Goal: Download file/media

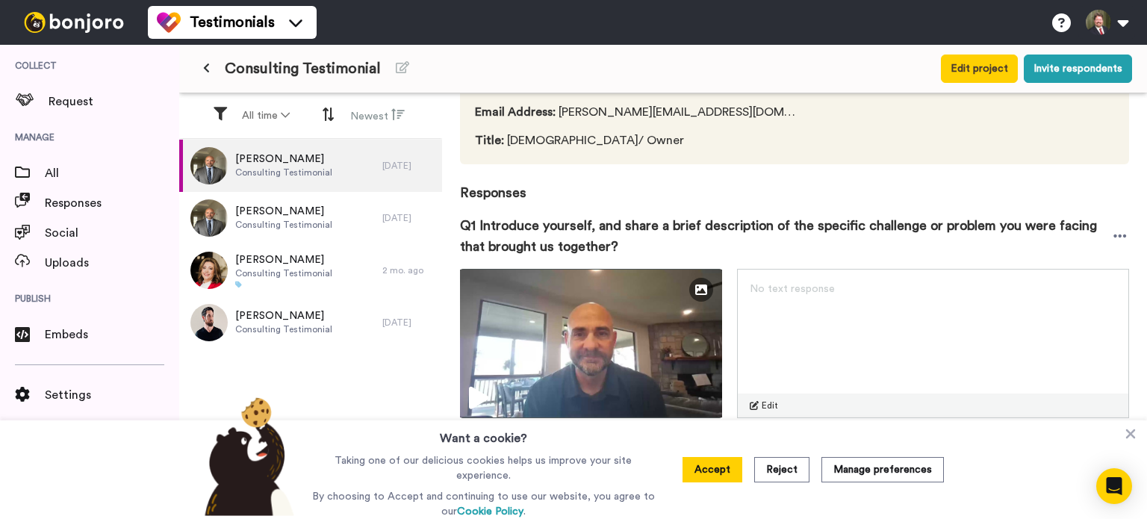
scroll to position [149, 0]
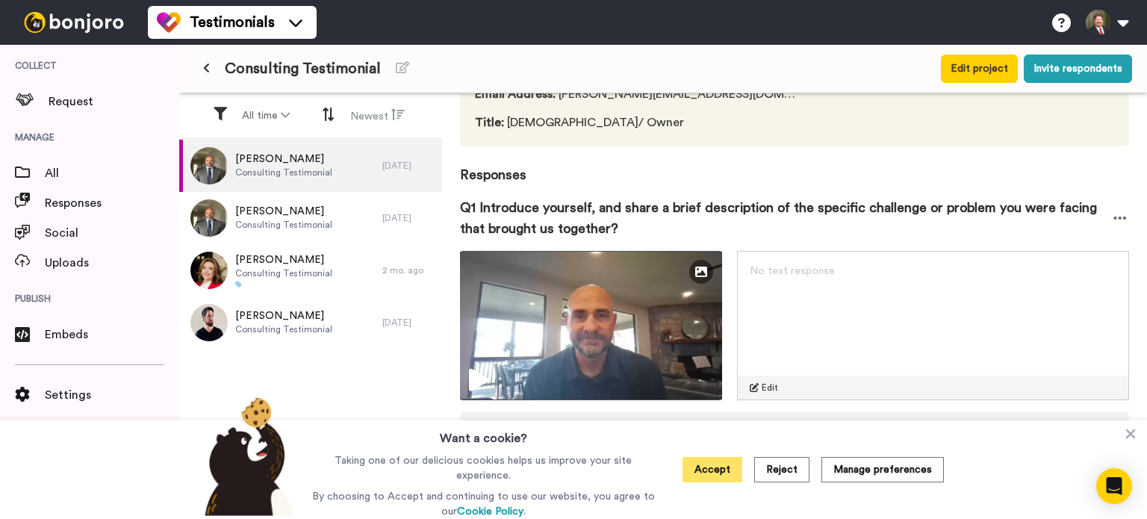
click at [730, 472] on button "Accept" at bounding box center [713, 469] width 60 height 25
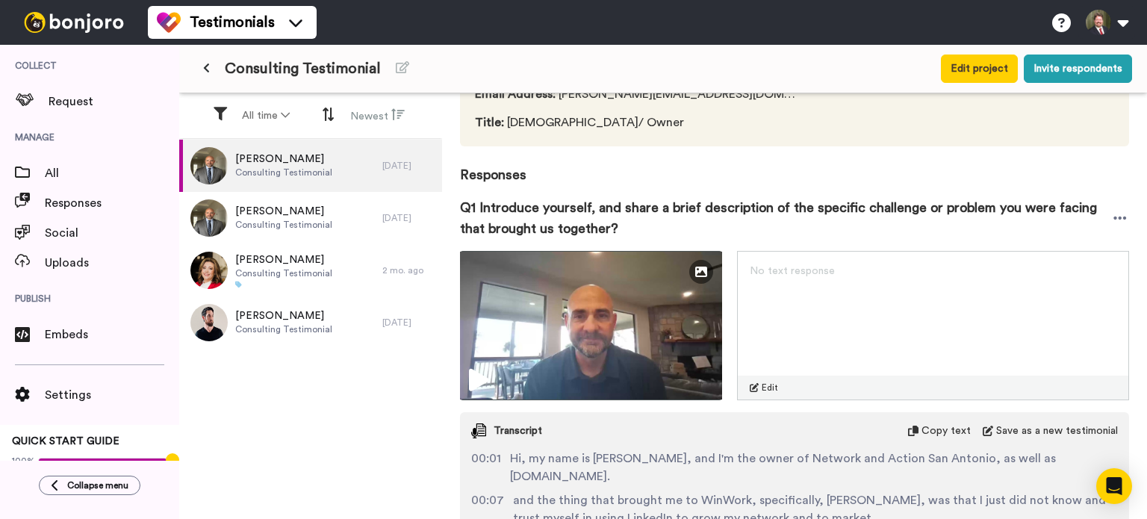
scroll to position [224, 0]
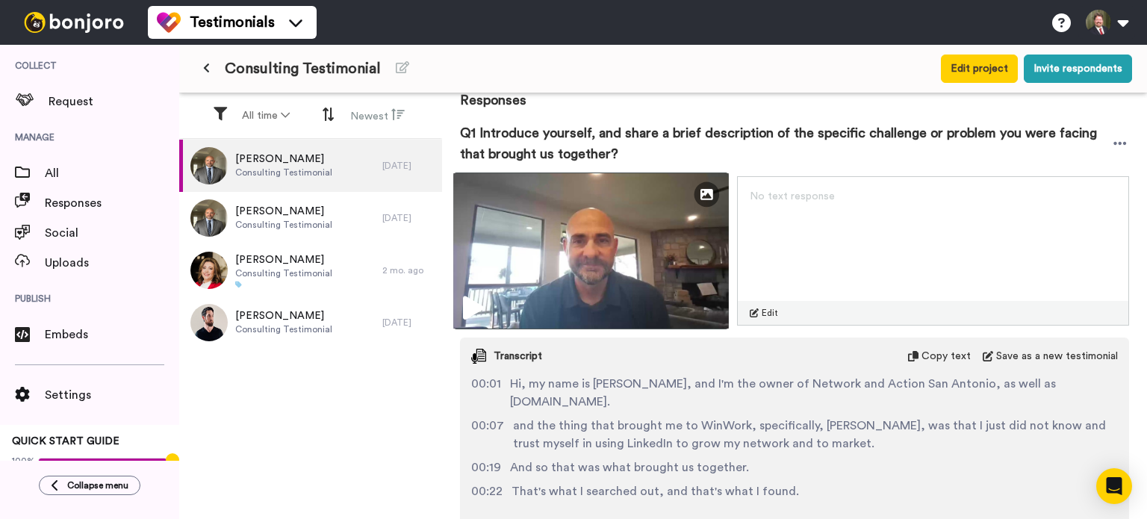
click at [588, 278] on img at bounding box center [591, 251] width 276 height 157
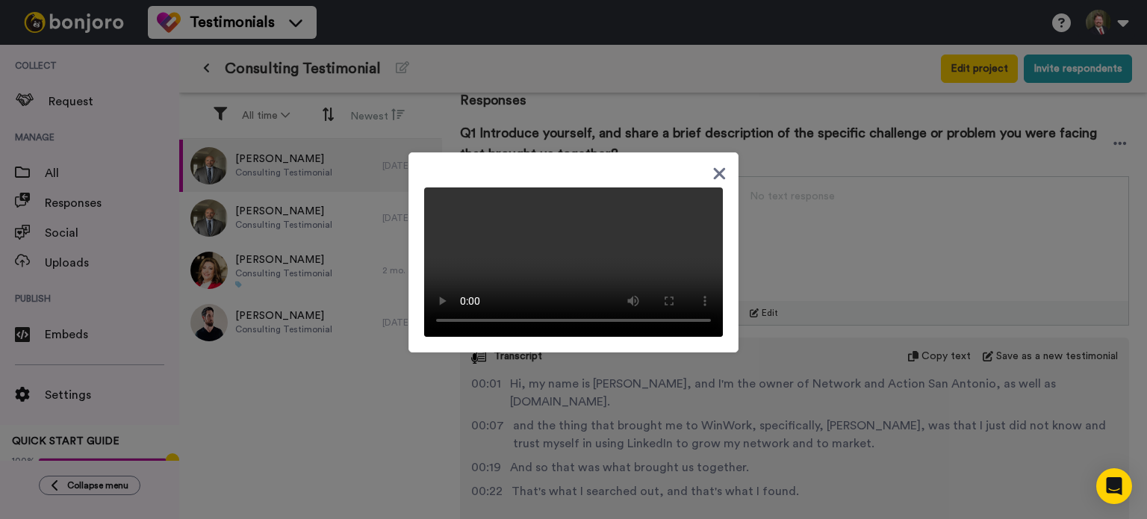
click at [714, 167] on icon at bounding box center [720, 173] width 12 height 12
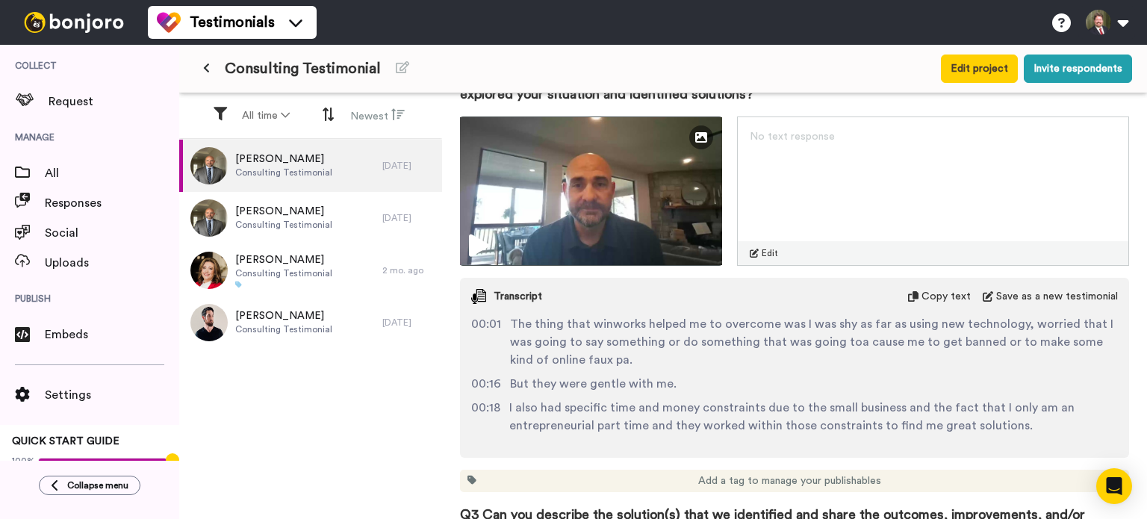
scroll to position [747, 0]
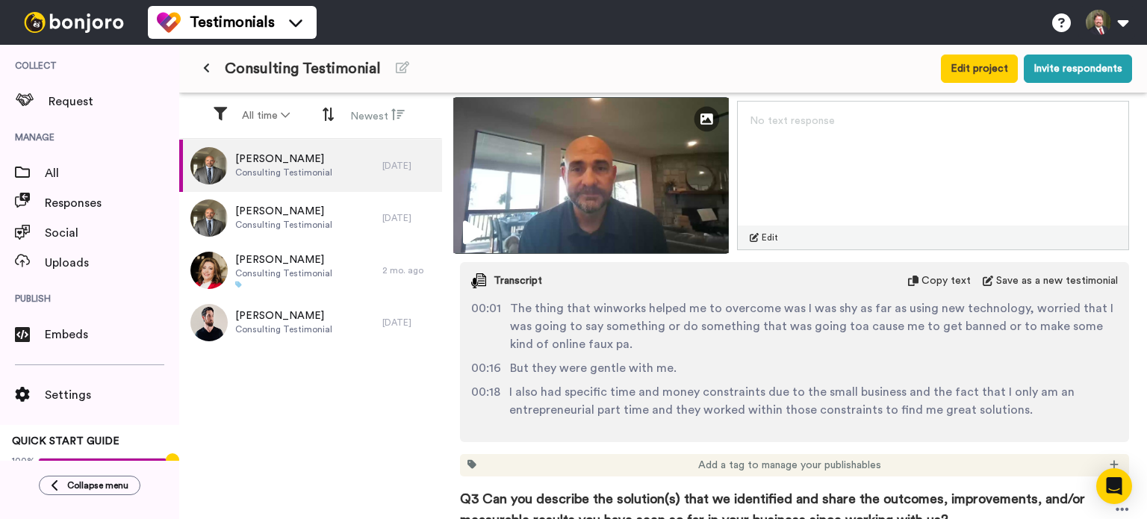
click at [560, 199] on img at bounding box center [591, 175] width 276 height 157
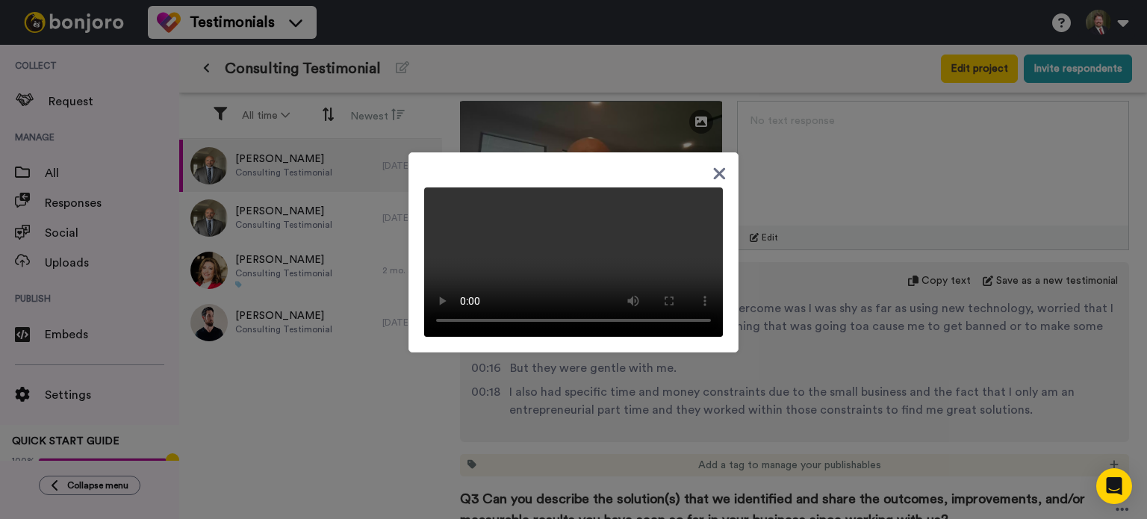
click at [714, 167] on icon at bounding box center [720, 173] width 12 height 12
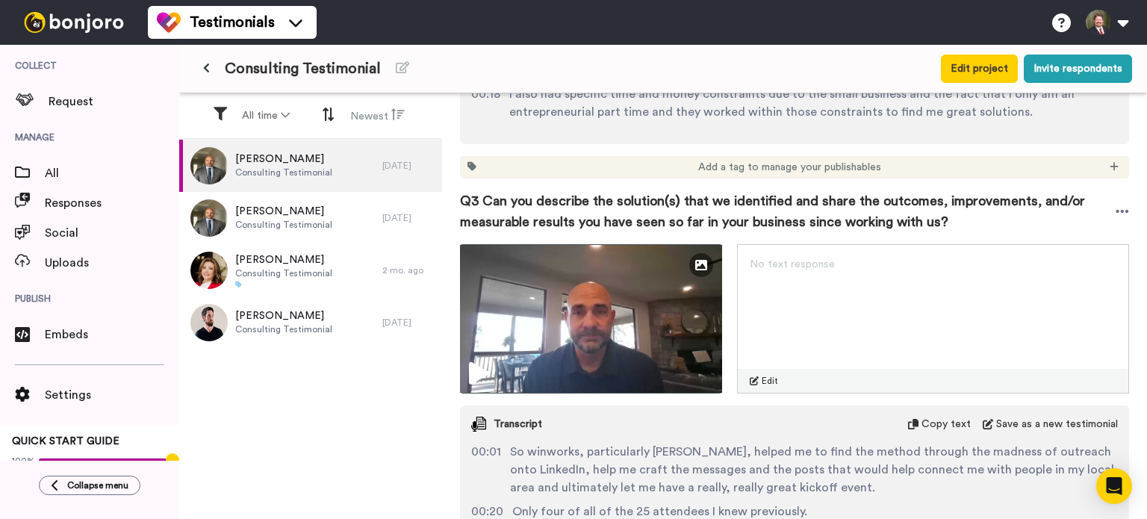
scroll to position [1046, 0]
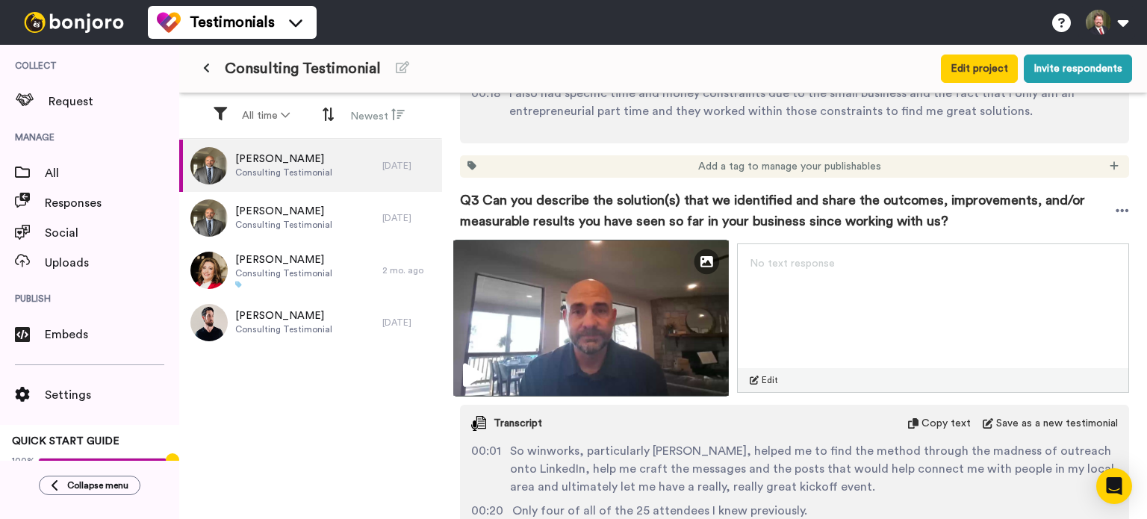
click at [624, 317] on img at bounding box center [591, 318] width 276 height 157
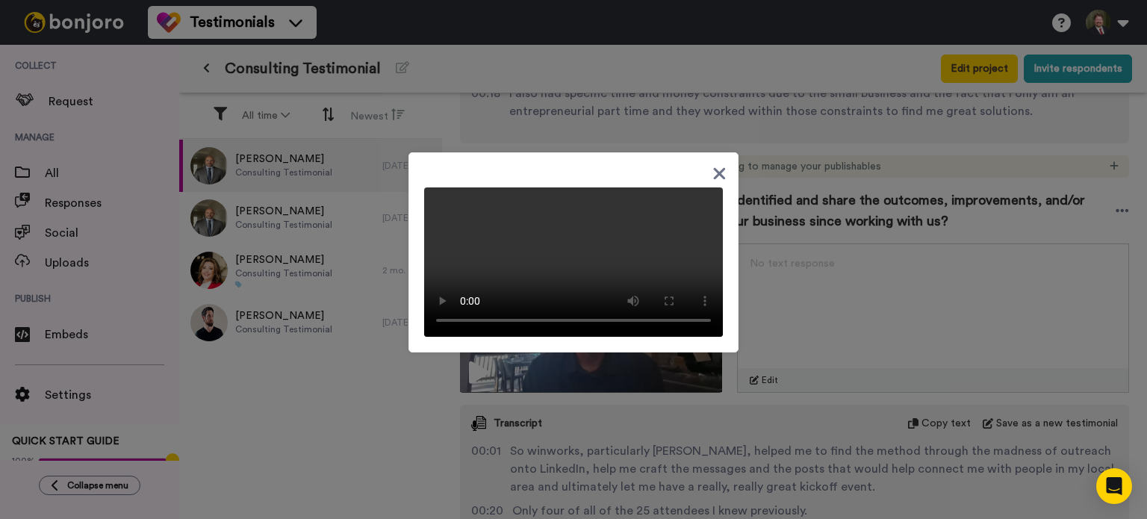
click at [714, 167] on icon at bounding box center [720, 173] width 12 height 12
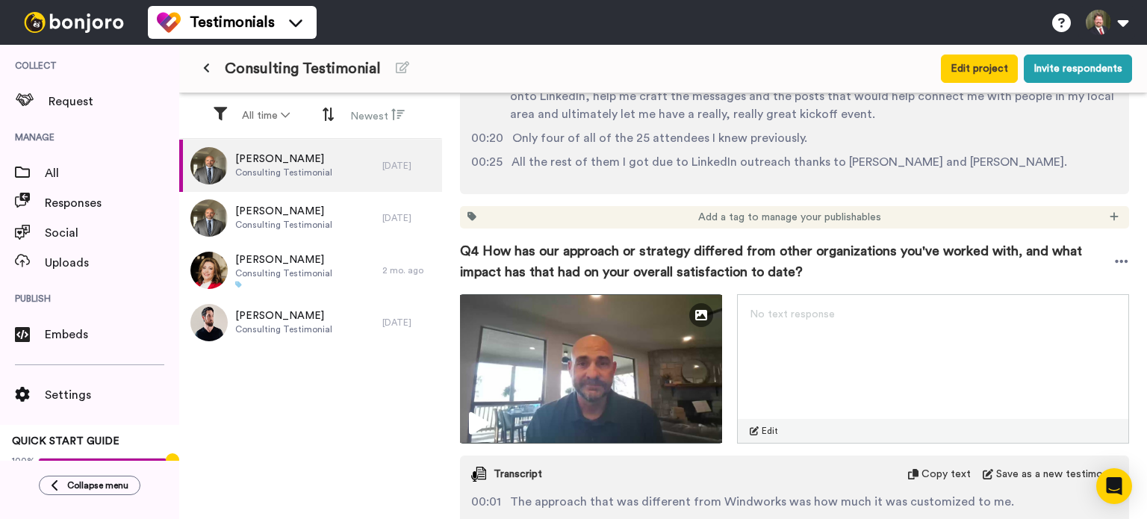
scroll to position [1419, 0]
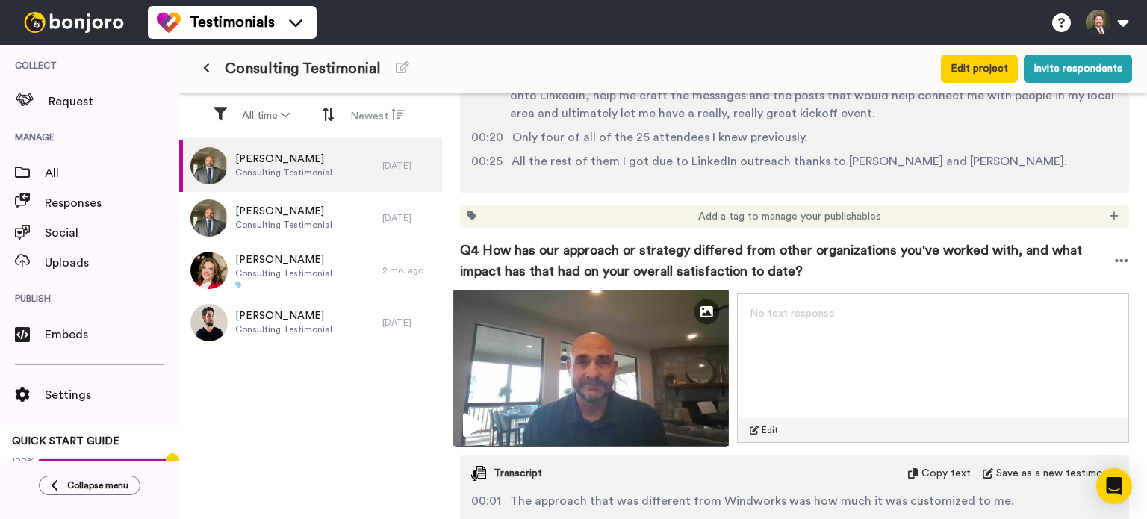
click at [607, 350] on img at bounding box center [591, 368] width 276 height 157
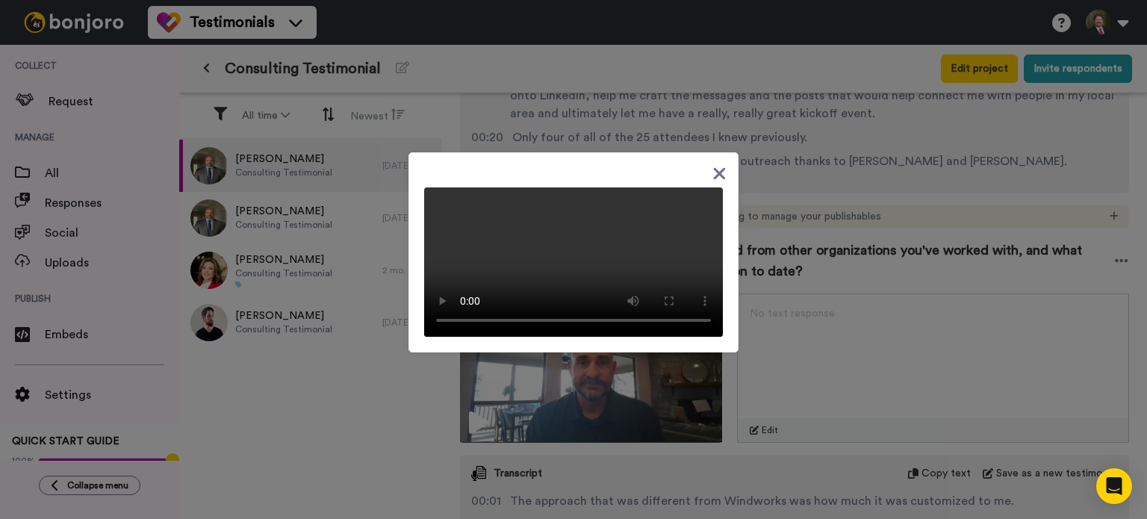
click at [716, 164] on icon at bounding box center [720, 173] width 14 height 19
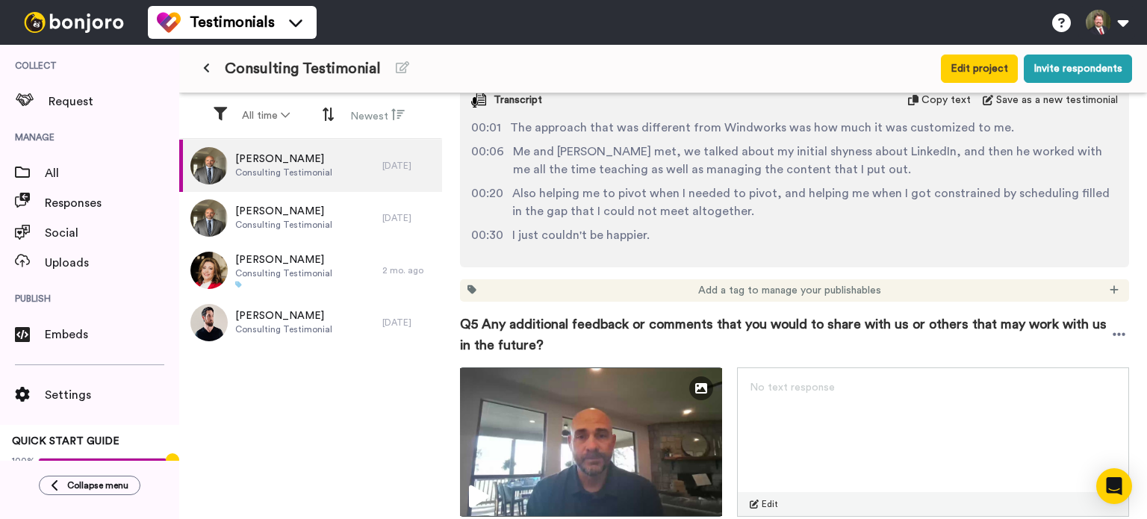
scroll to position [1942, 0]
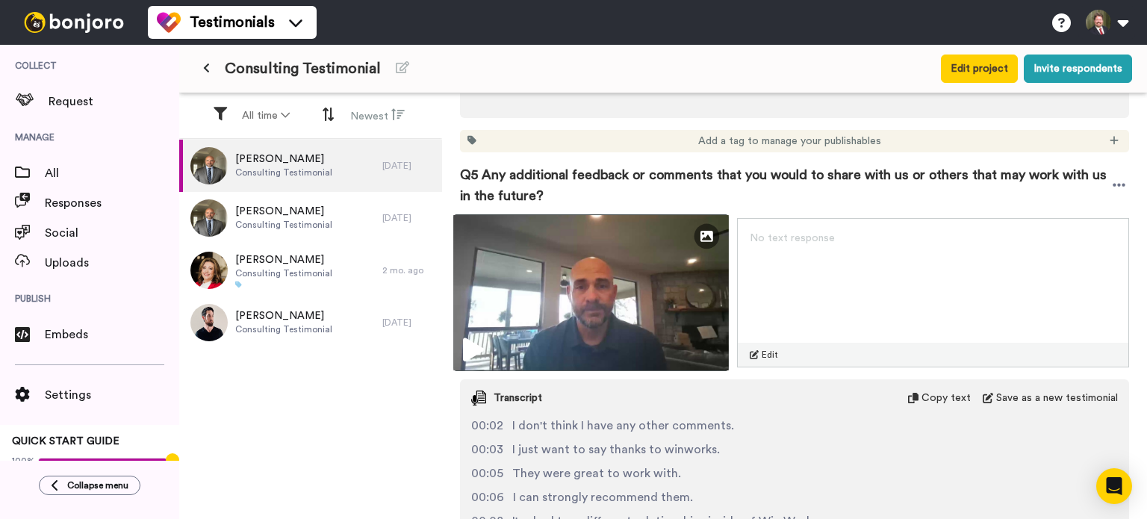
click at [624, 297] on img at bounding box center [591, 292] width 276 height 157
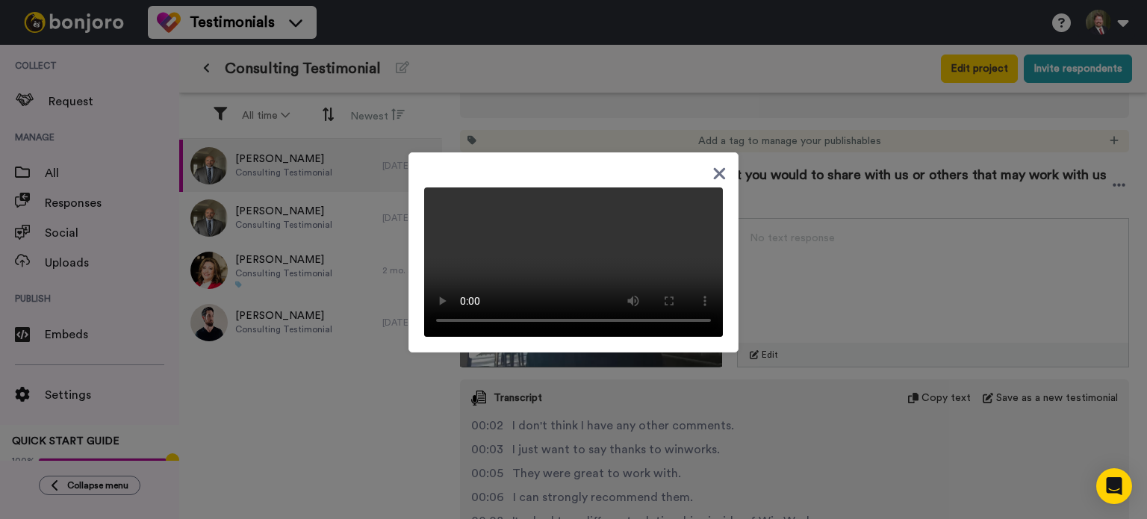
click at [714, 167] on icon at bounding box center [720, 173] width 12 height 12
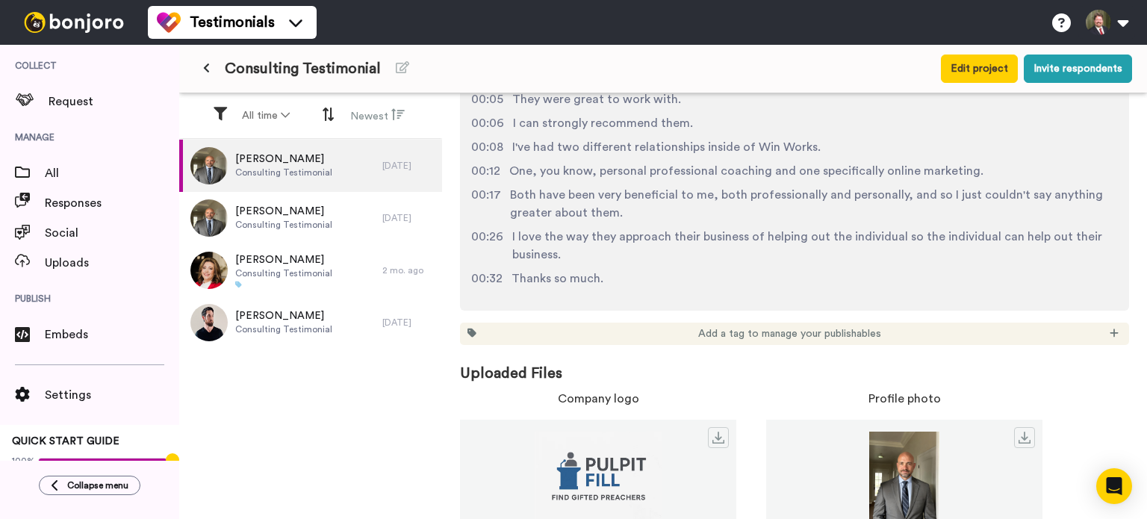
scroll to position [2331, 0]
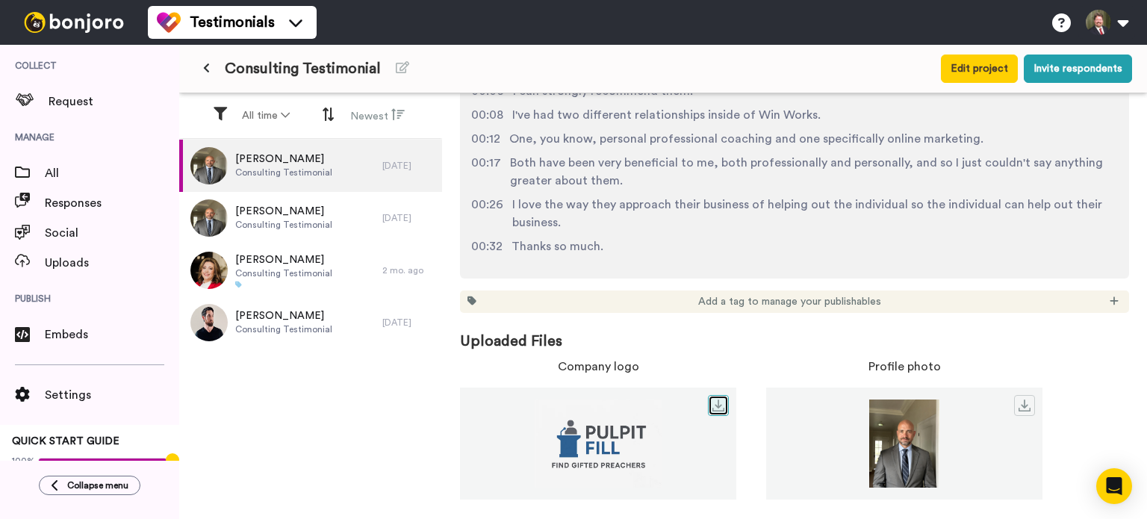
click at [716, 406] on icon at bounding box center [719, 406] width 12 height 12
click at [645, 440] on img at bounding box center [598, 444] width 276 height 88
click at [716, 403] on icon at bounding box center [719, 406] width 12 height 12
click at [1022, 405] on icon at bounding box center [1025, 406] width 12 height 12
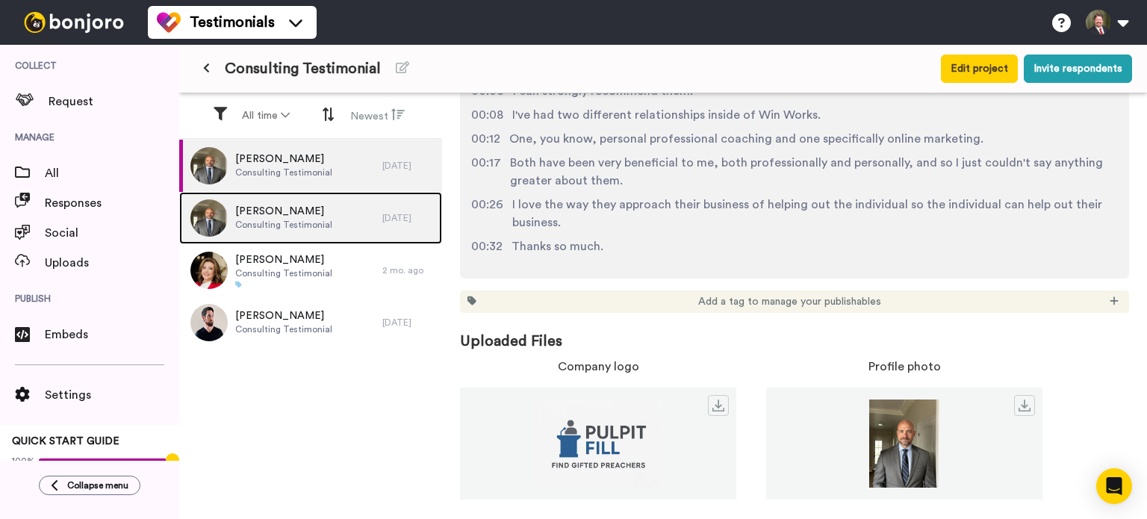
click at [308, 216] on span "[PERSON_NAME]" at bounding box center [283, 211] width 97 height 15
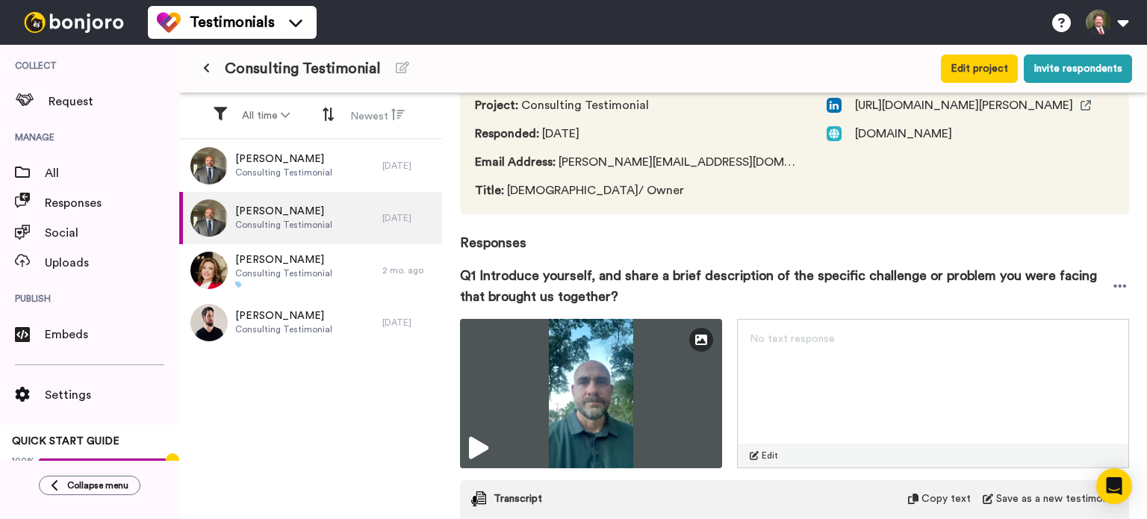
scroll to position [149, 0]
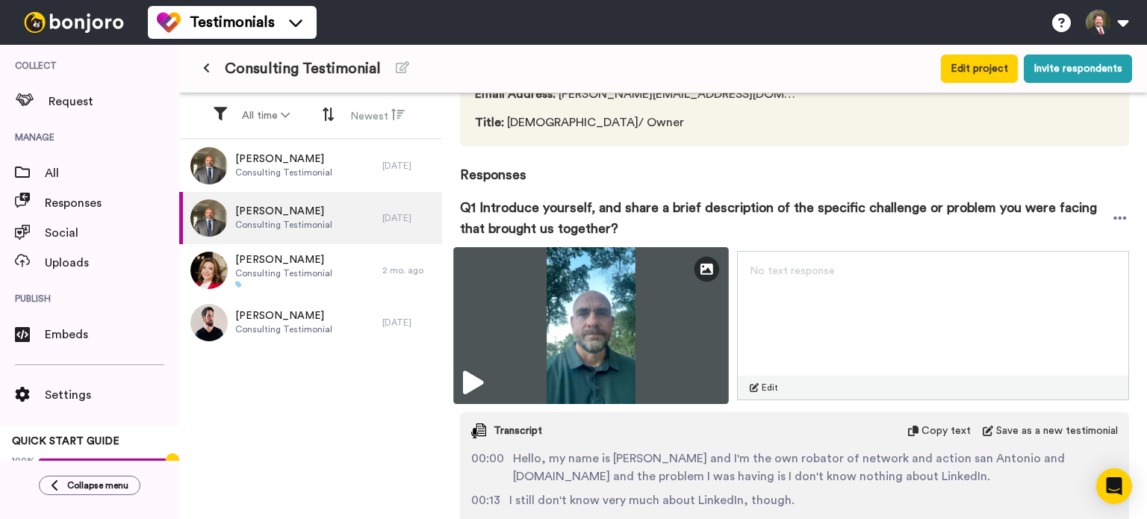
click at [637, 349] on img at bounding box center [591, 325] width 276 height 157
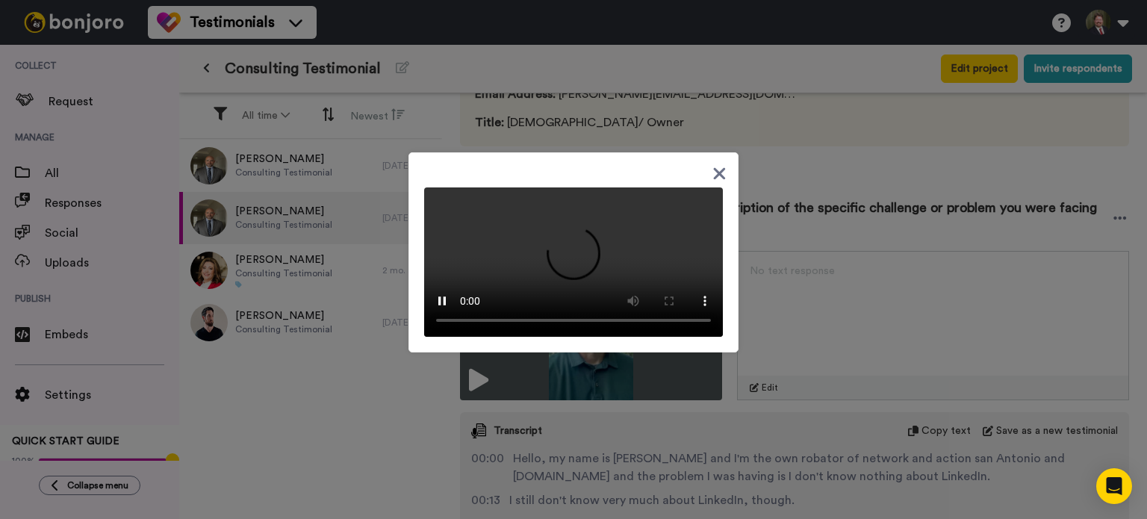
scroll to position [0, 0]
click at [714, 167] on icon at bounding box center [720, 173] width 12 height 12
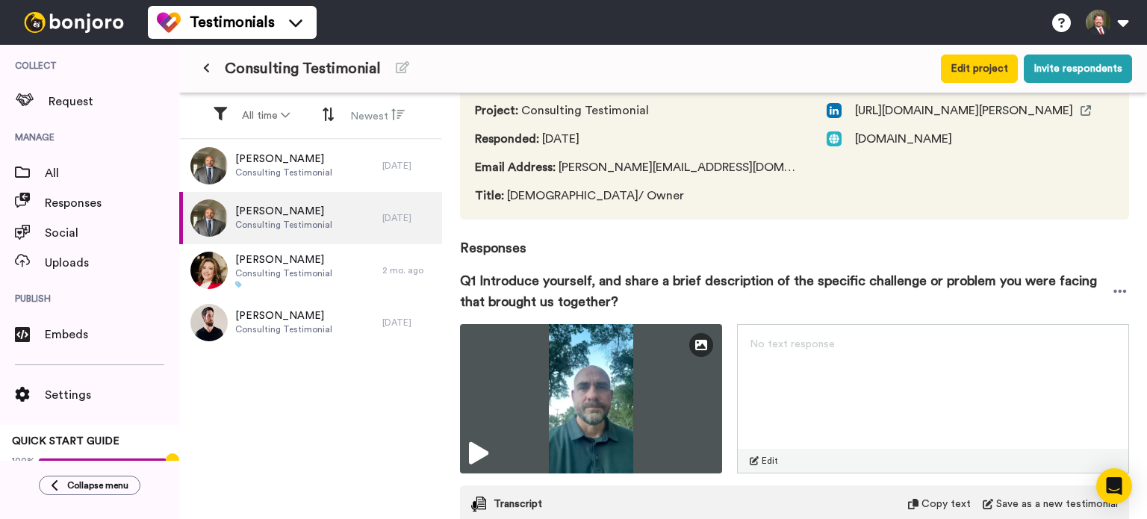
scroll to position [297, 0]
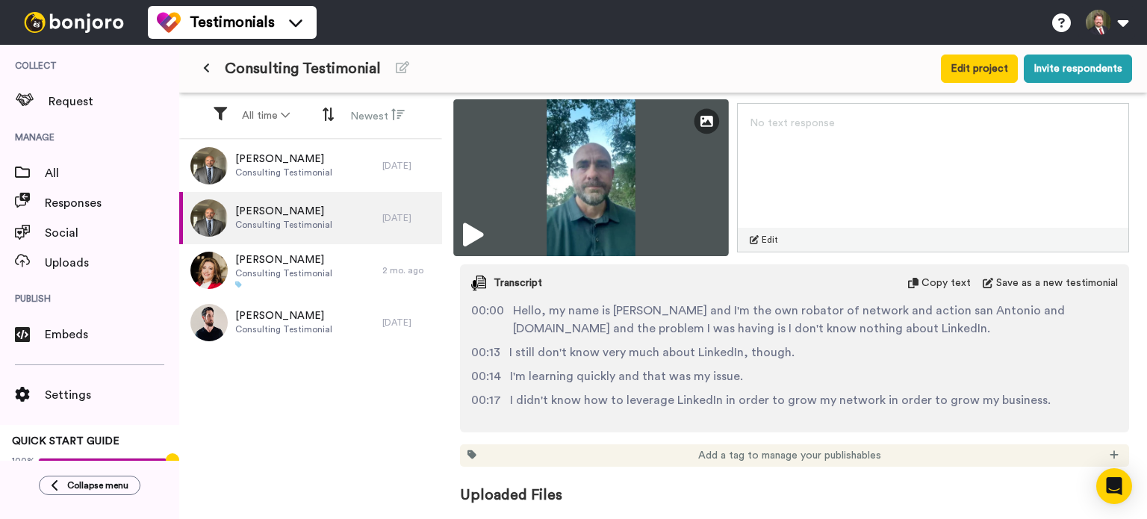
click at [531, 206] on img at bounding box center [591, 177] width 276 height 157
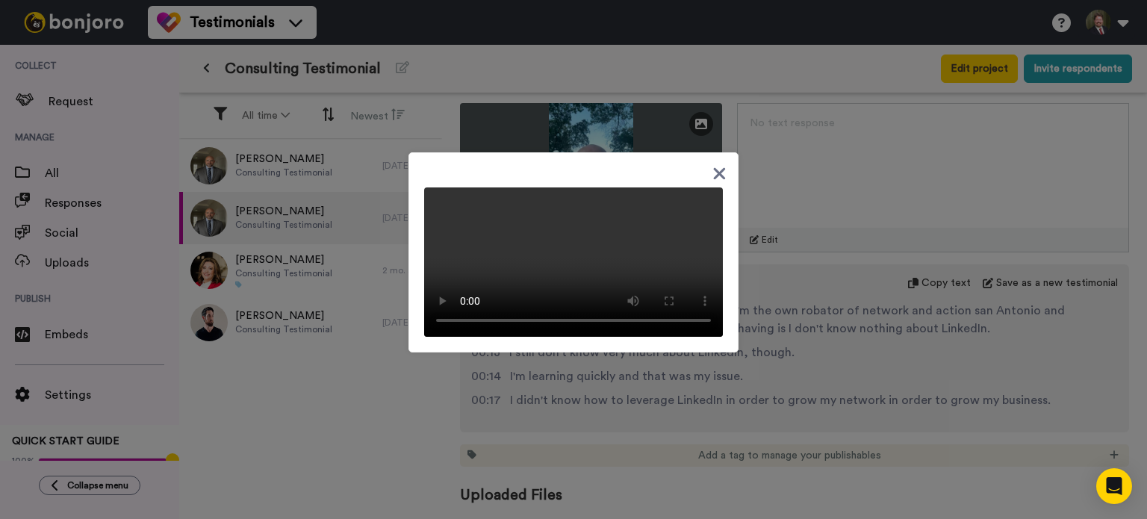
scroll to position [0, 0]
click at [705, 152] on div at bounding box center [574, 252] width 330 height 200
click at [718, 164] on icon at bounding box center [720, 173] width 14 height 19
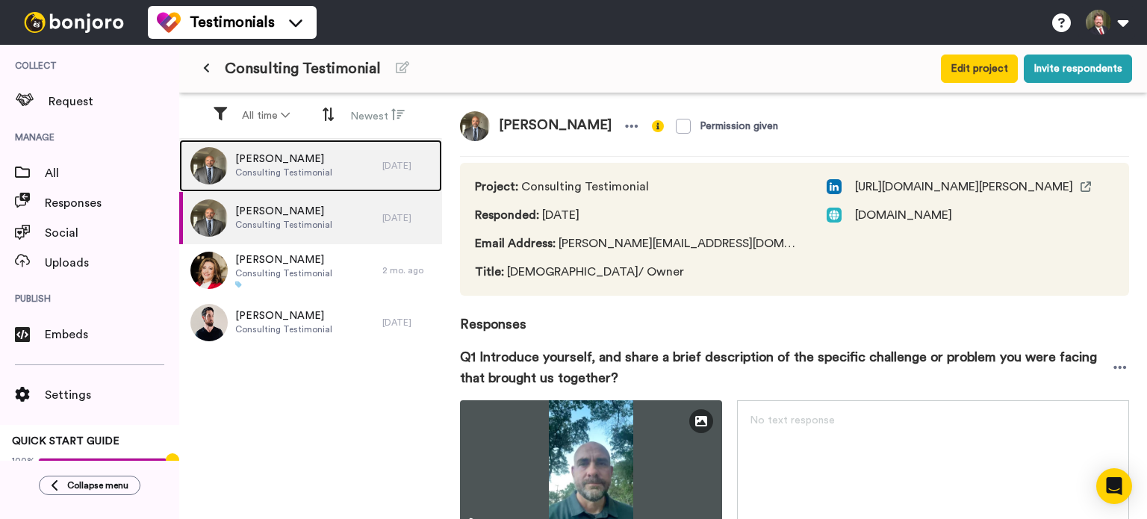
click at [304, 164] on span "[PERSON_NAME]" at bounding box center [283, 159] width 97 height 15
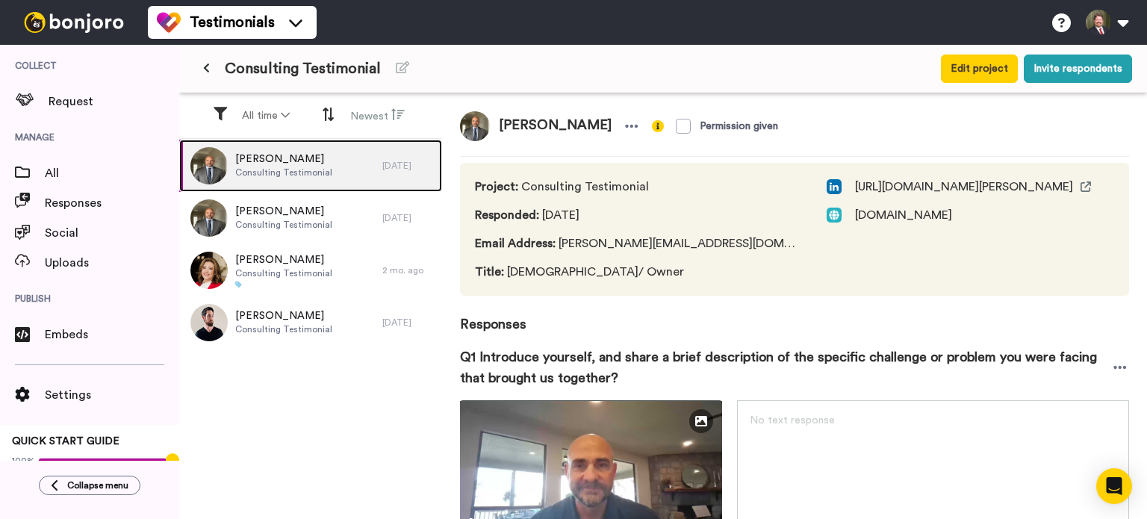
scroll to position [149, 0]
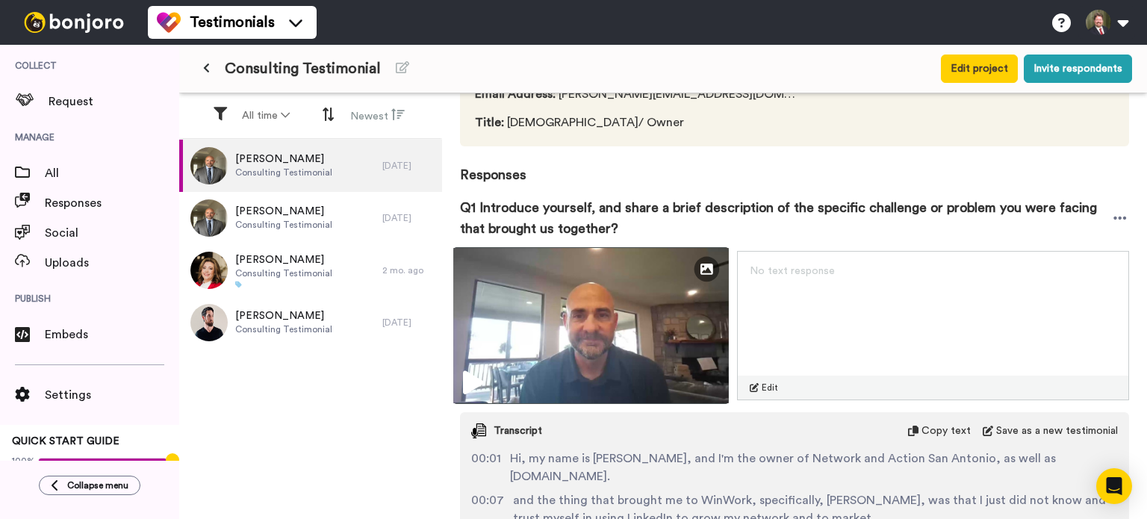
click at [565, 320] on img at bounding box center [591, 325] width 276 height 157
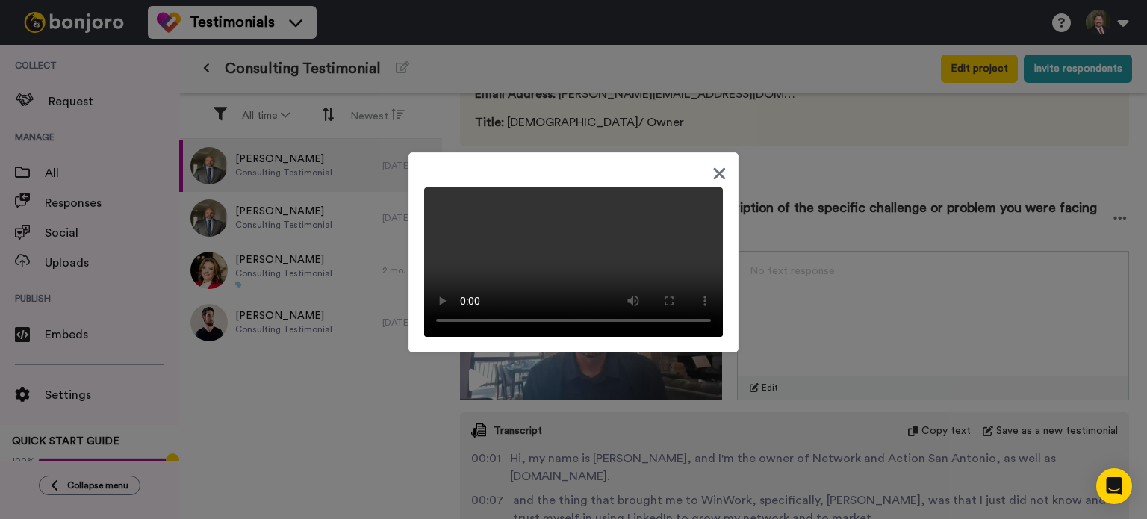
click at [720, 164] on icon at bounding box center [720, 173] width 14 height 19
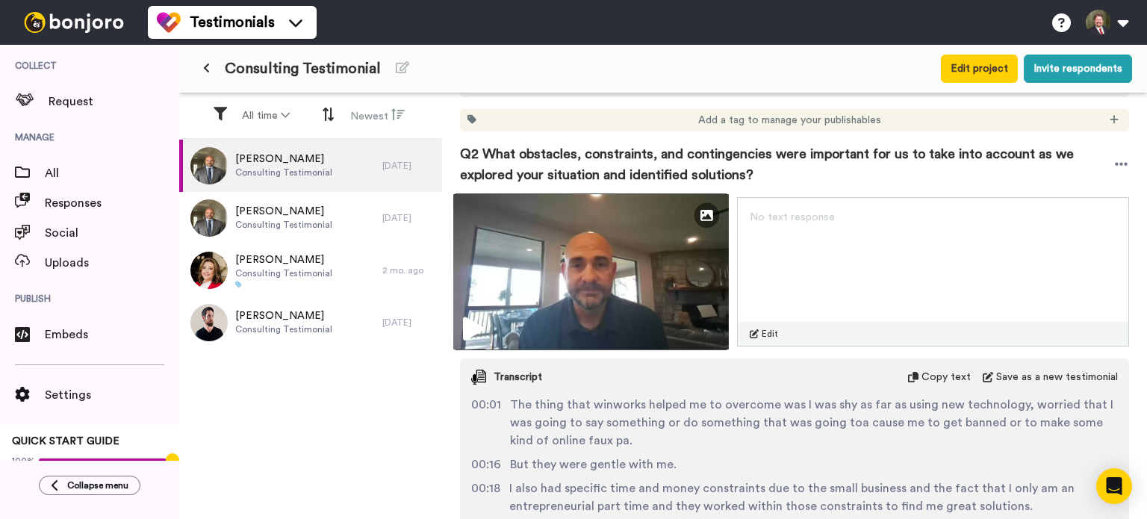
scroll to position [672, 0]
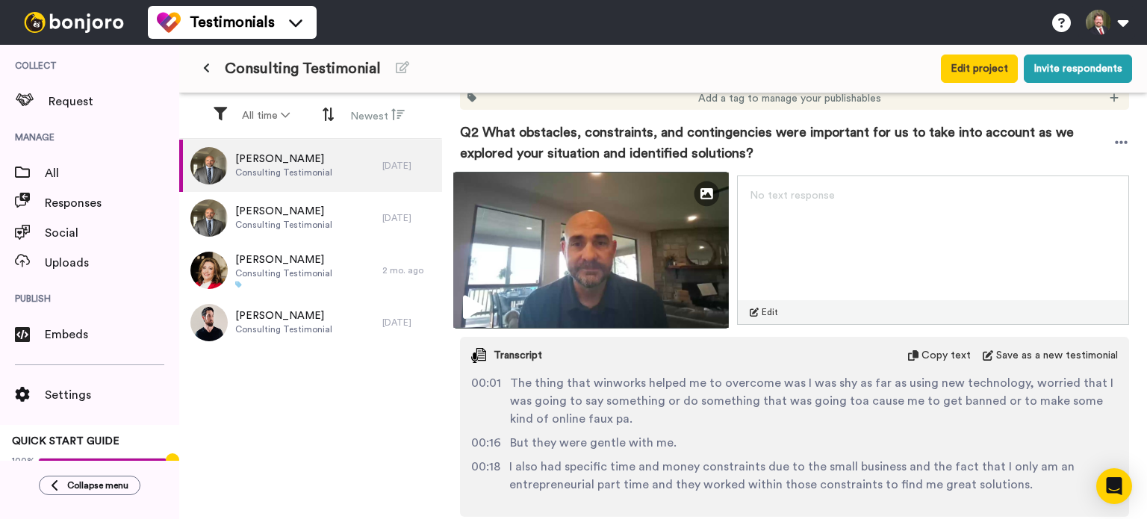
click at [586, 248] on img at bounding box center [591, 250] width 276 height 157
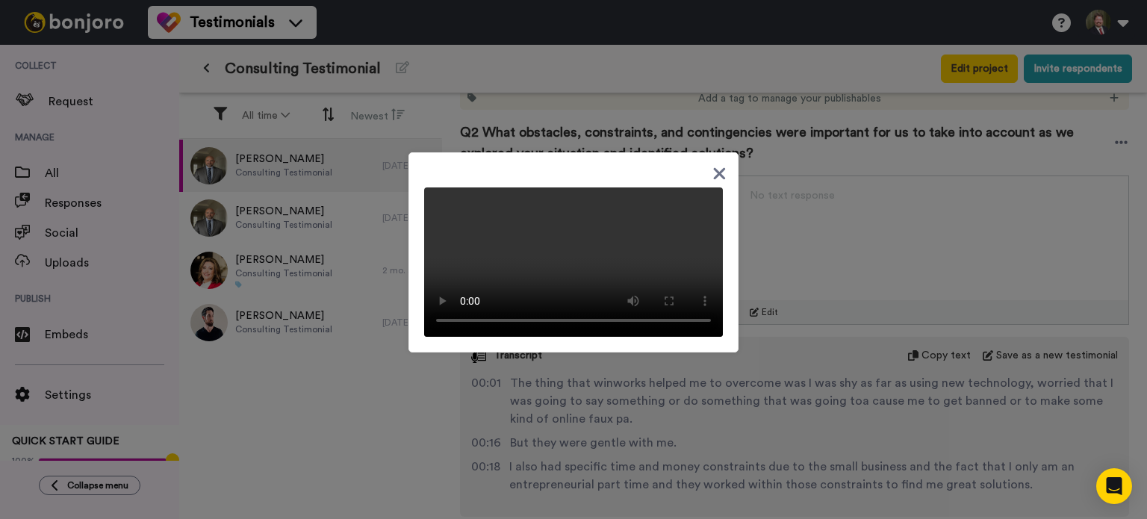
click at [716, 164] on icon at bounding box center [720, 173] width 14 height 19
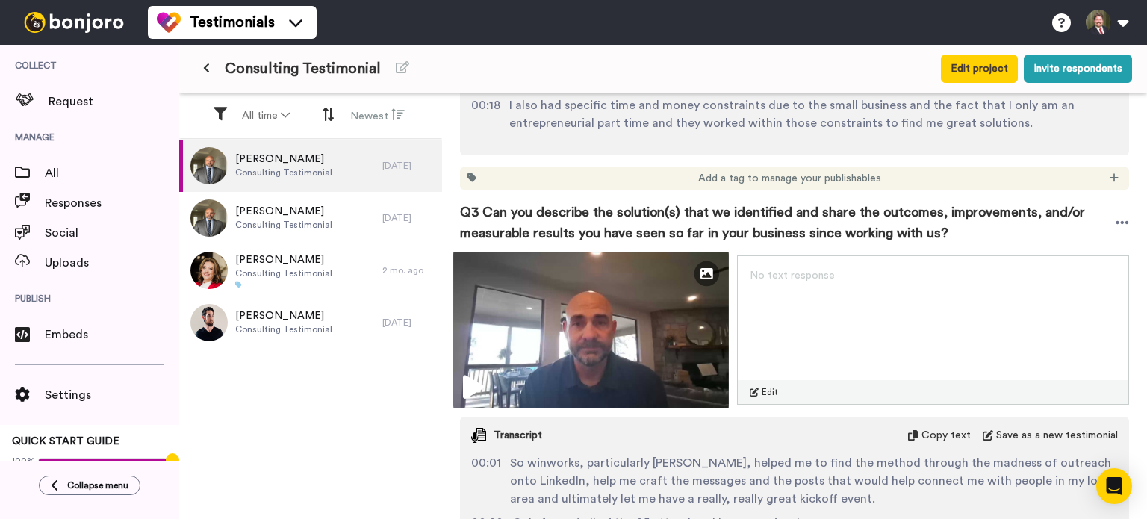
scroll to position [1046, 0]
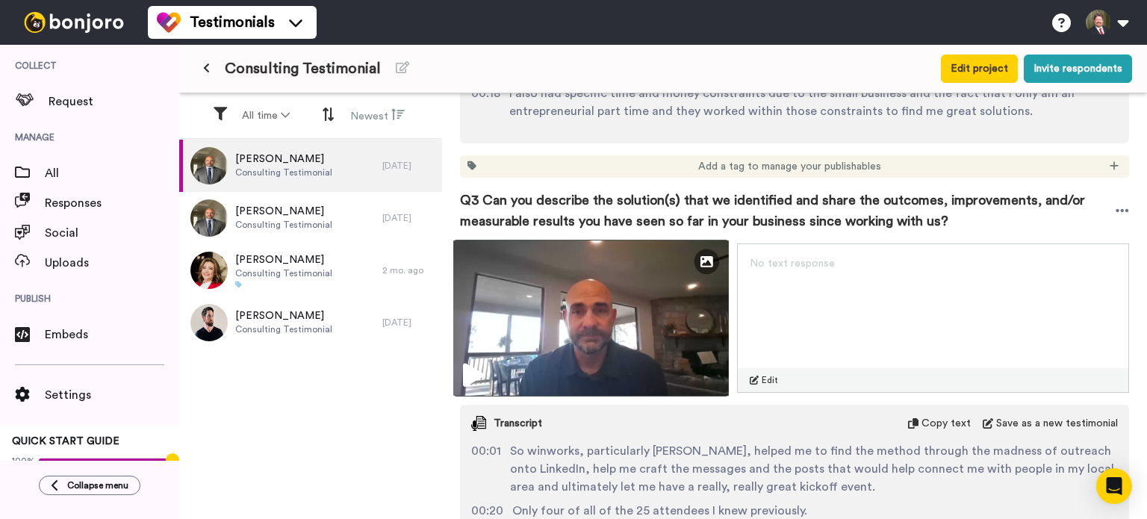
click at [622, 338] on img at bounding box center [591, 318] width 276 height 157
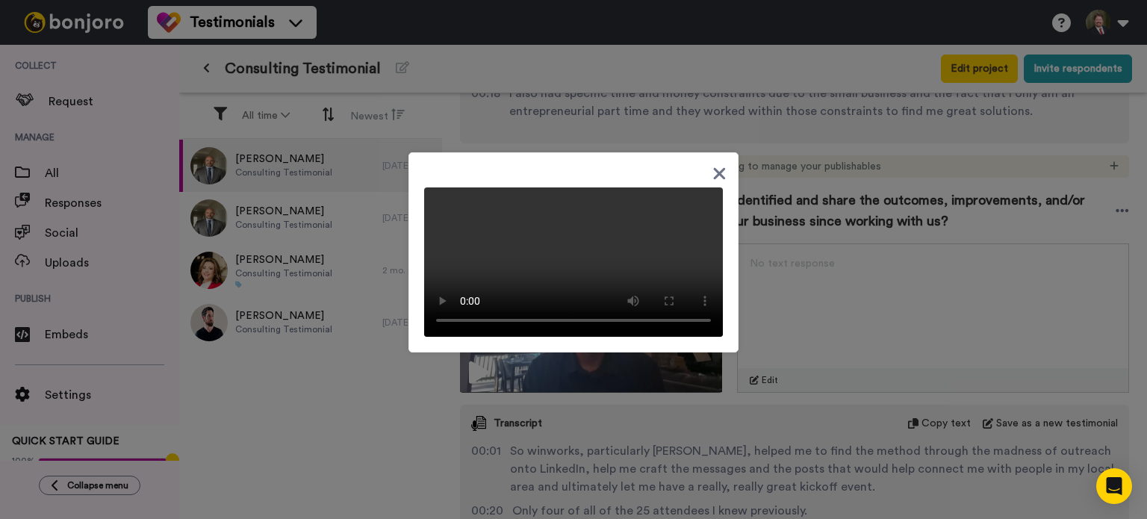
click at [714, 167] on icon at bounding box center [720, 173] width 12 height 12
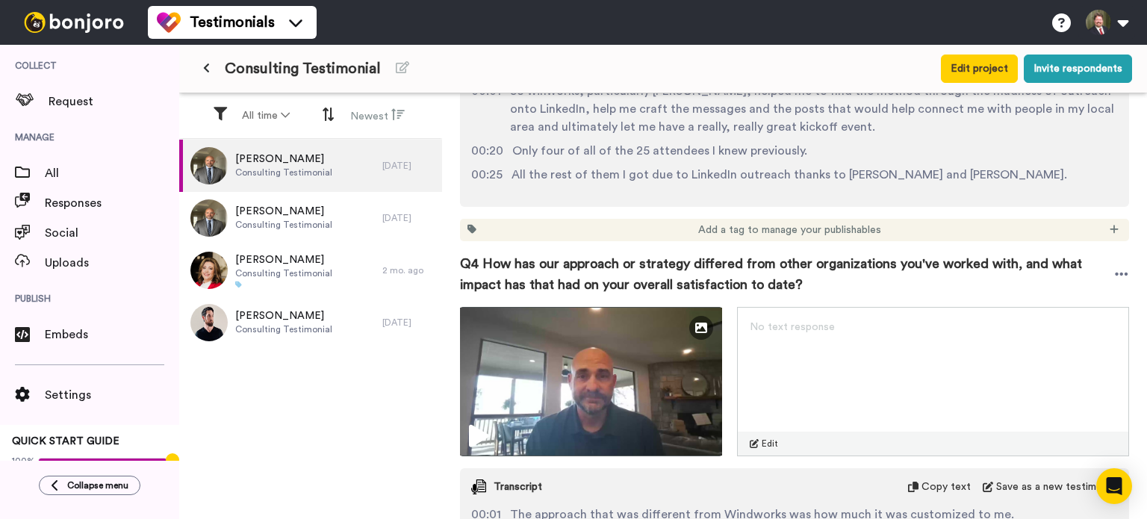
scroll to position [1419, 0]
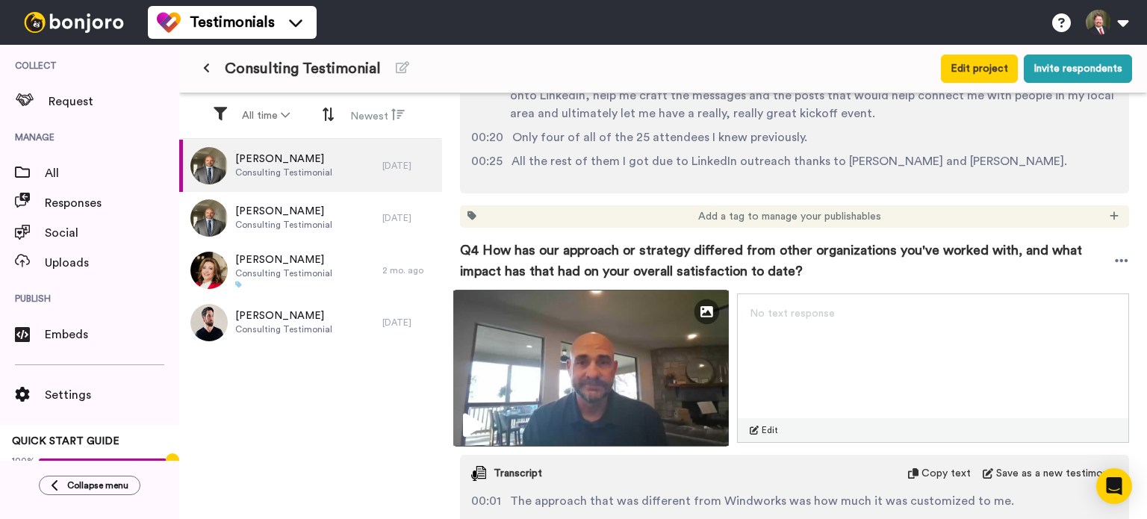
click at [577, 388] on img at bounding box center [591, 368] width 276 height 157
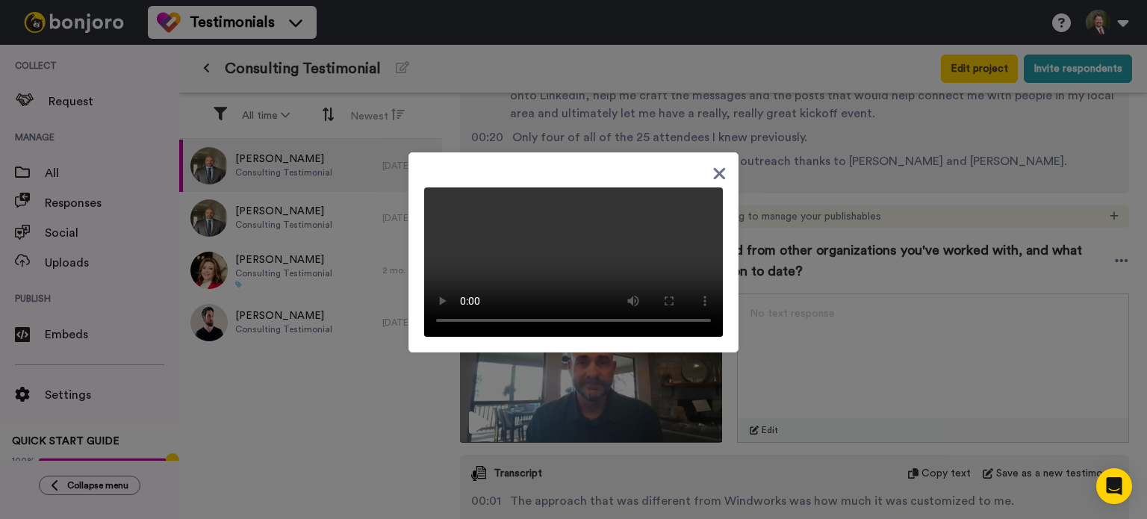
click at [718, 164] on icon at bounding box center [720, 173] width 14 height 19
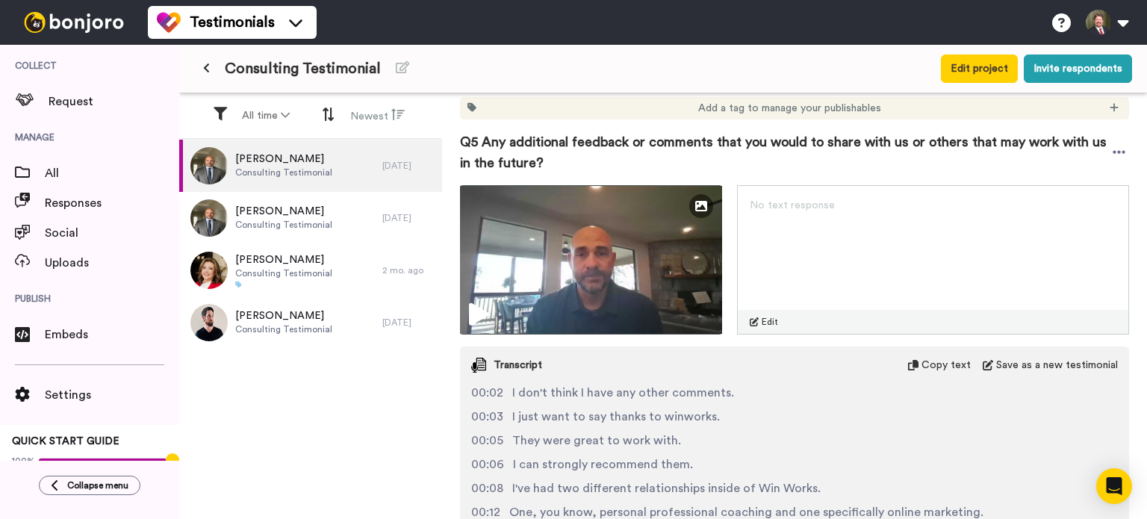
scroll to position [2017, 0]
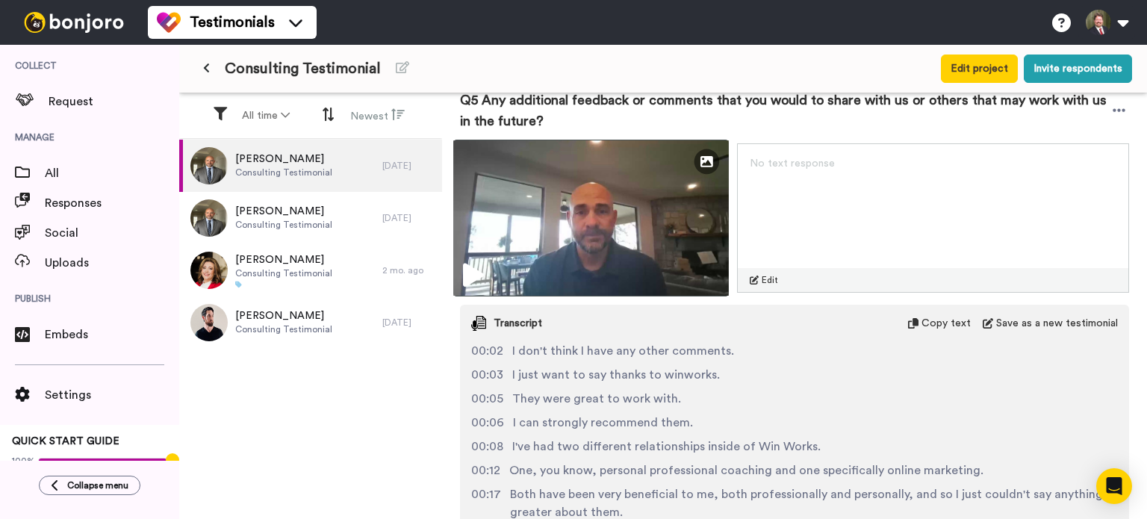
click at [575, 236] on img at bounding box center [591, 218] width 276 height 157
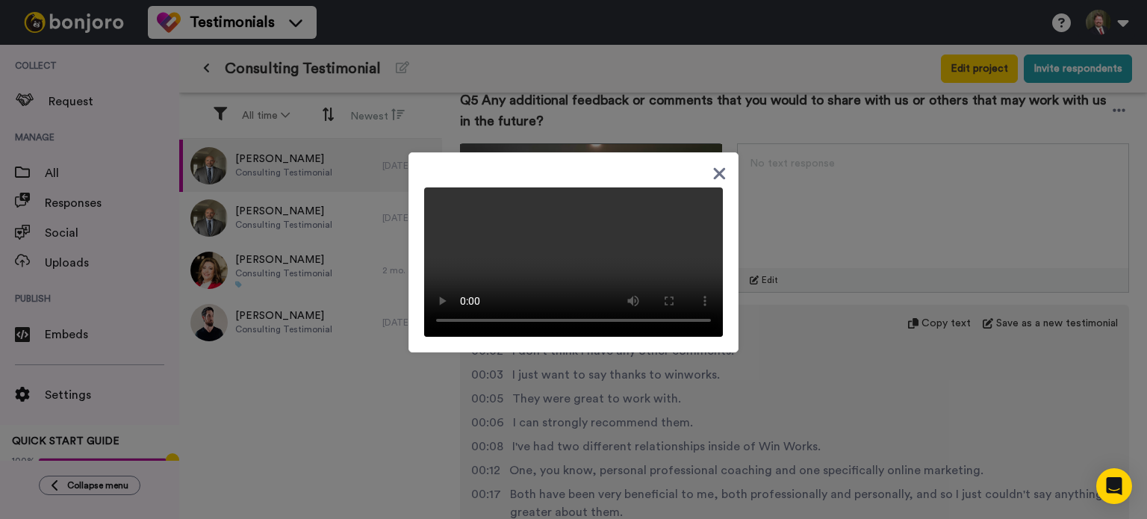
click at [714, 167] on icon at bounding box center [720, 173] width 12 height 12
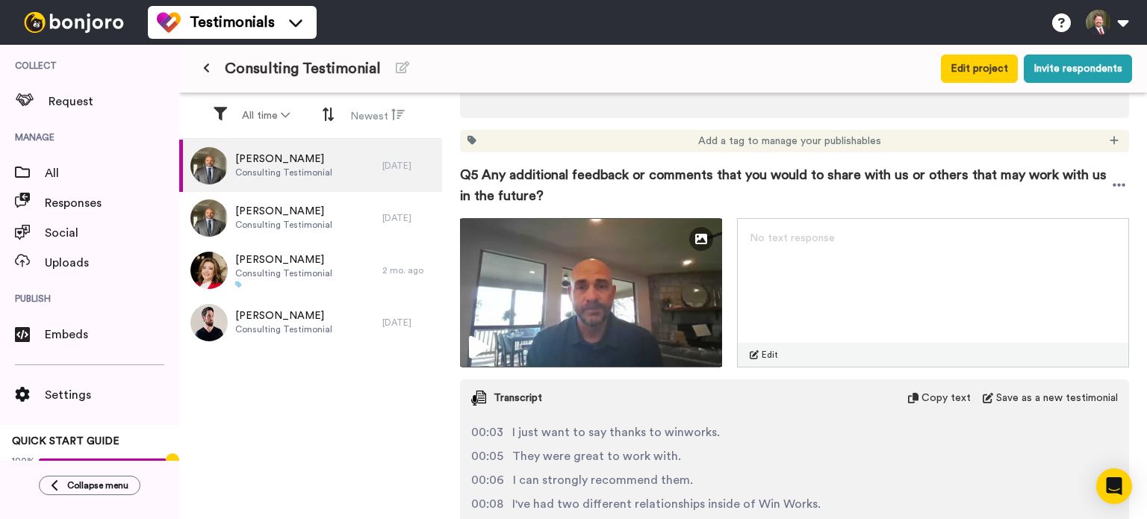
scroll to position [1643, 0]
